Goal: Task Accomplishment & Management: Manage account settings

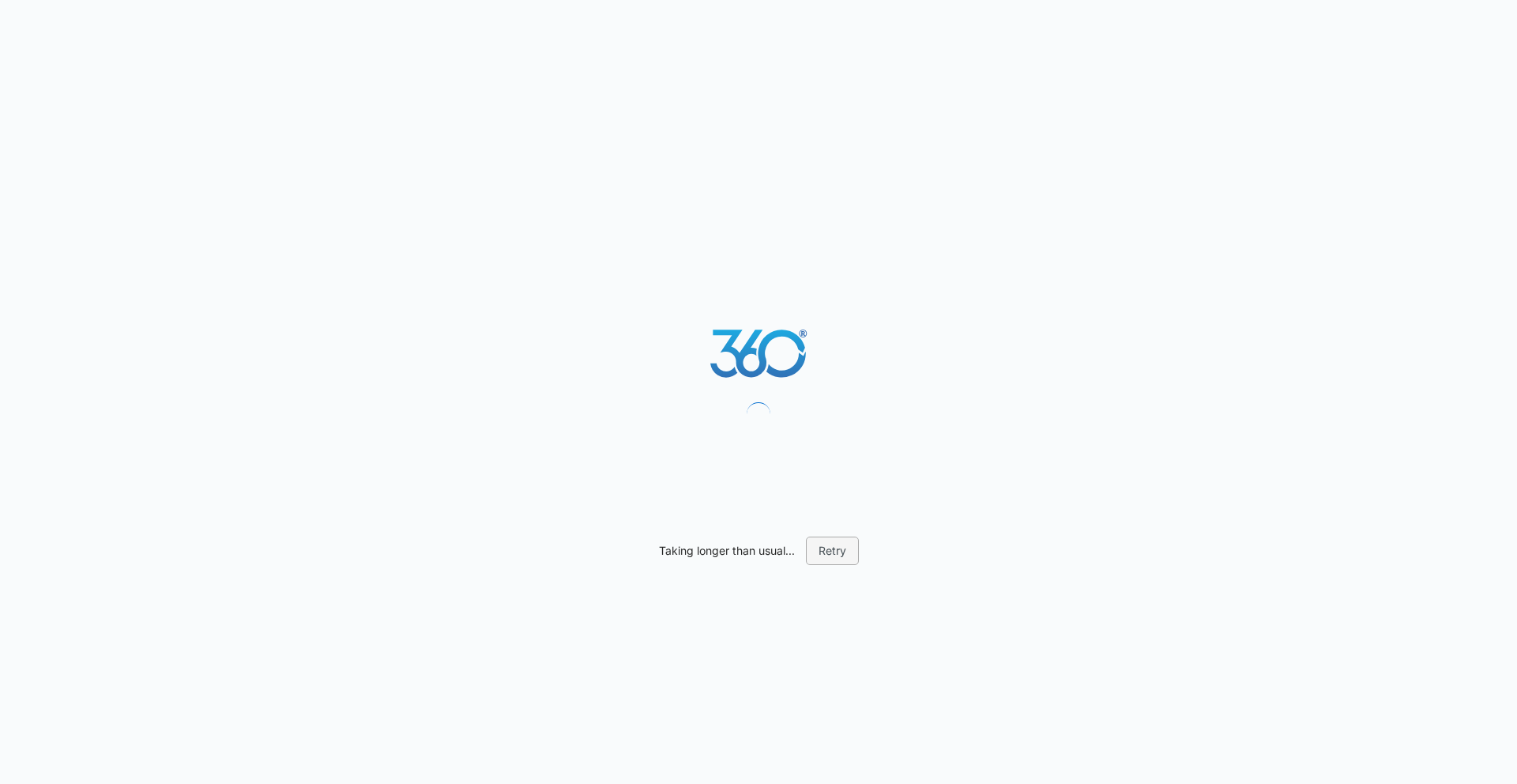
click at [831, 547] on button "Retry" at bounding box center [832, 551] width 53 height 28
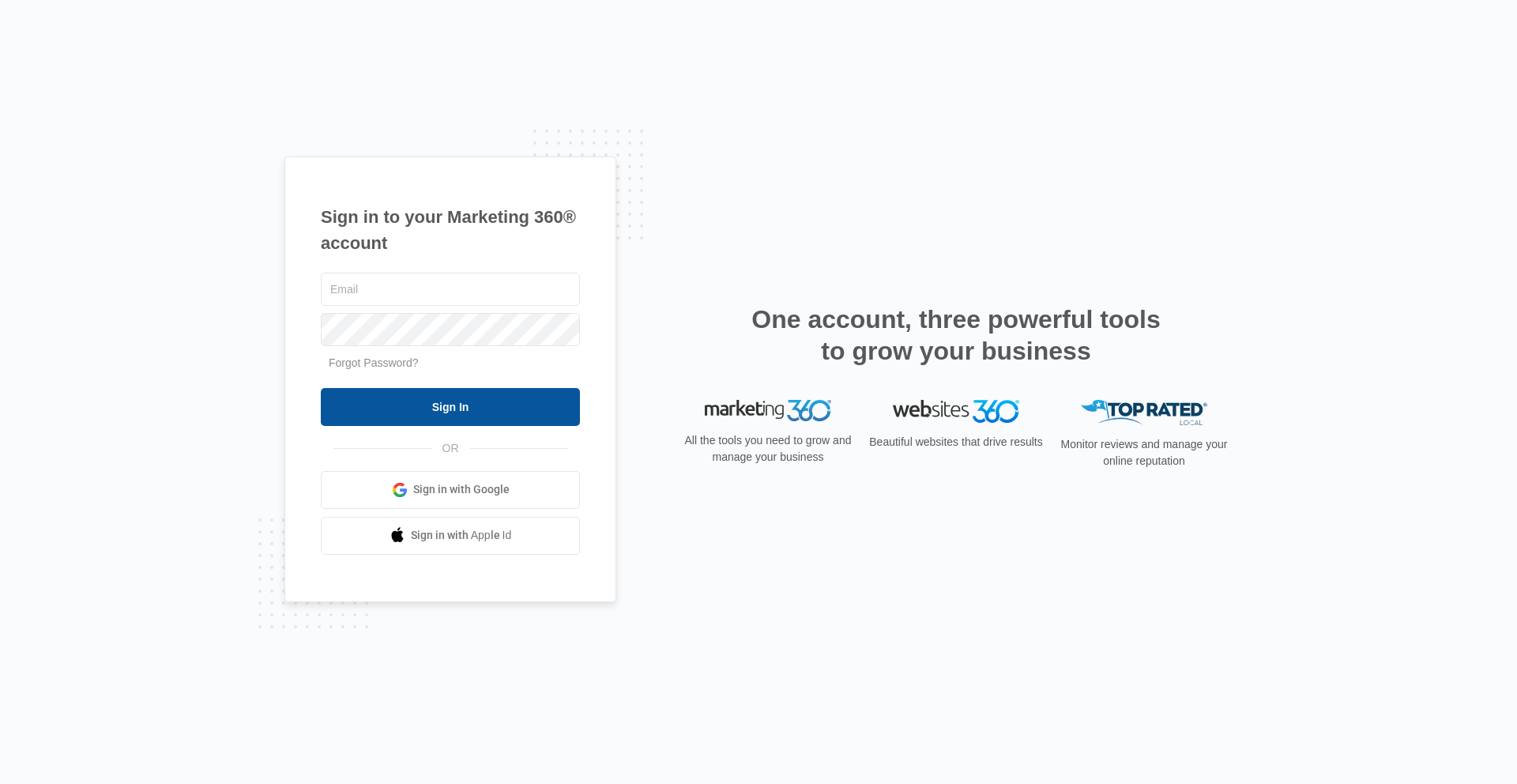
type input "[PERSON_NAME][EMAIL_ADDRESS][PERSON_NAME][DOMAIN_NAME]"
click at [465, 409] on input "Sign In" at bounding box center [451, 406] width 259 height 38
